Goal: Information Seeking & Learning: Learn about a topic

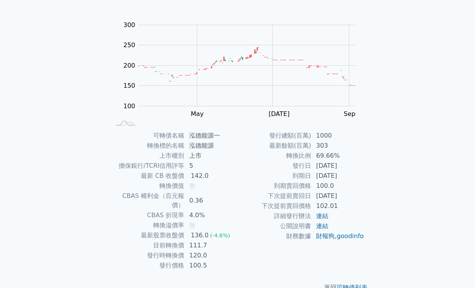
scroll to position [70, 0]
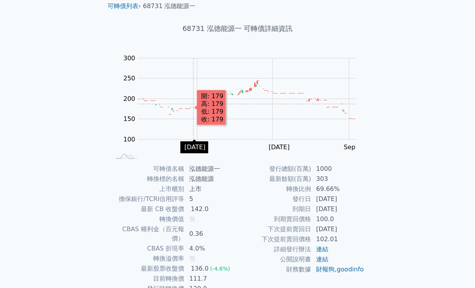
scroll to position [70, 0]
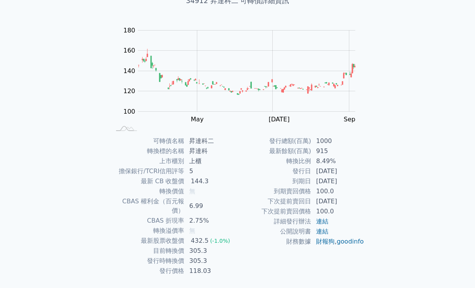
scroll to position [70, 0]
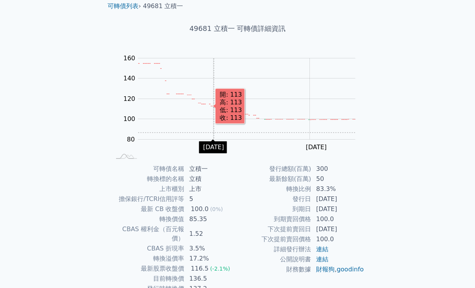
scroll to position [70, 0]
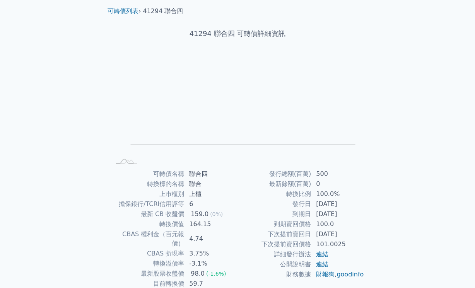
scroll to position [39, 0]
